Goal: Task Accomplishment & Management: Manage account settings

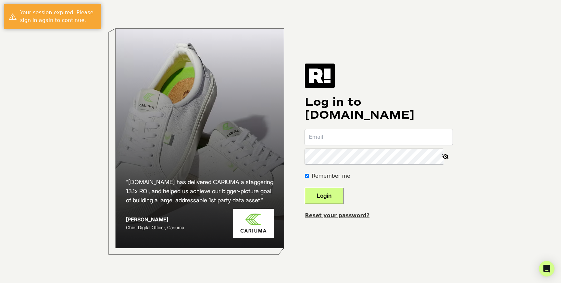
type input "phillip@commercegroup.com"
click at [342, 194] on button "Login" at bounding box center [324, 196] width 39 height 16
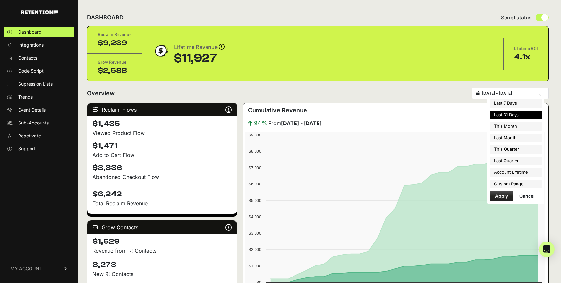
click at [504, 92] on input "2025-08-18 - 2025-09-17" at bounding box center [513, 93] width 62 height 5
click at [501, 125] on li "This Month" at bounding box center [516, 126] width 52 height 9
type input "2025-09-01 - 2025-09-30"
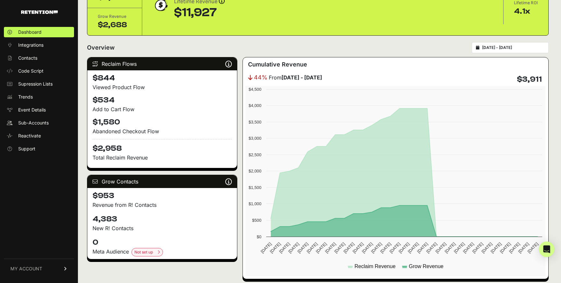
scroll to position [46, 0]
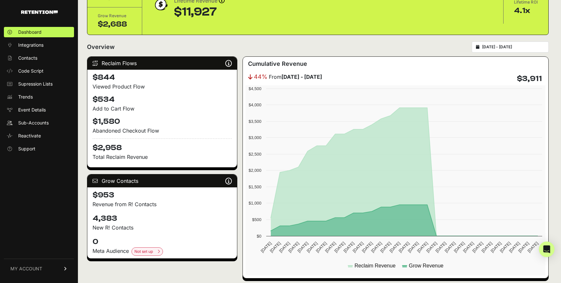
click at [35, 271] on span "MY ACCOUNT" at bounding box center [26, 269] width 32 height 6
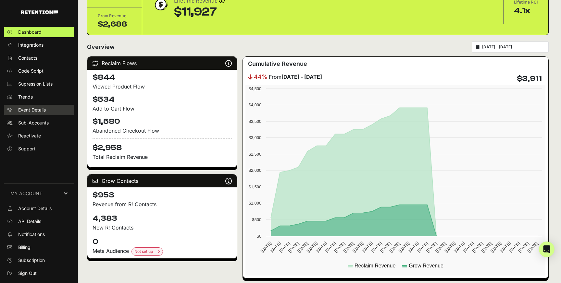
click at [27, 109] on span "Event Details" at bounding box center [32, 110] width 28 height 6
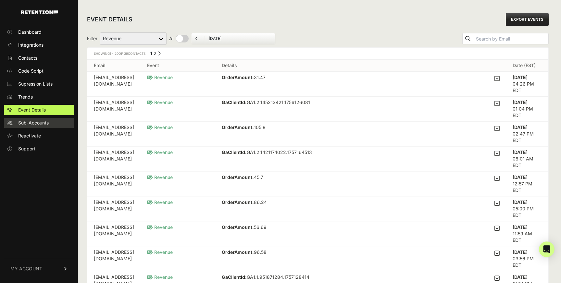
click at [30, 125] on span "Sub-Accounts" at bounding box center [33, 123] width 30 height 6
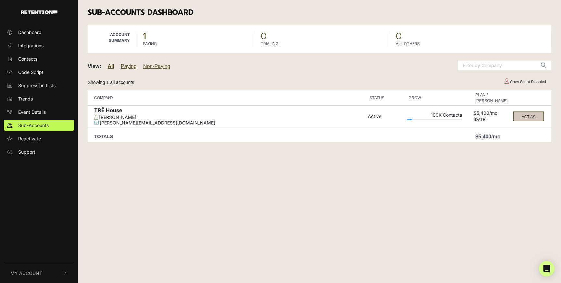
click at [519, 118] on button "ACT AS" at bounding box center [528, 117] width 30 height 10
